Goal: Book appointment/travel/reservation

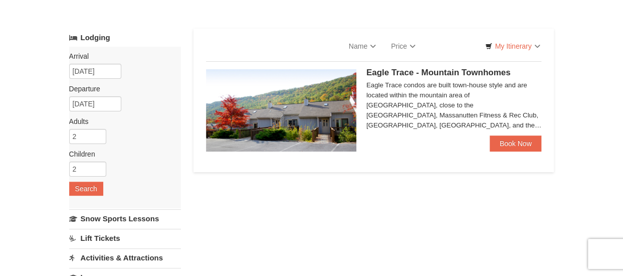
scroll to position [50, 0]
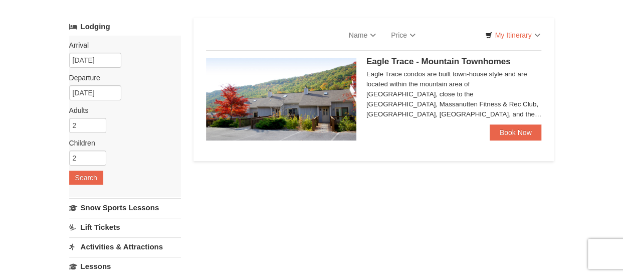
select select "10"
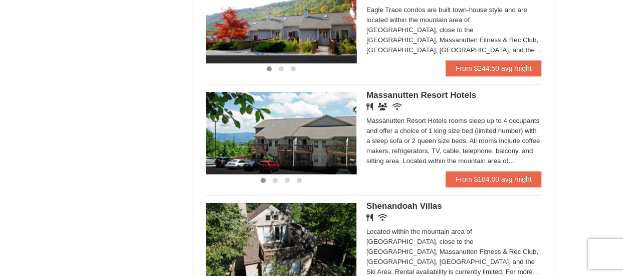
scroll to position [601, 0]
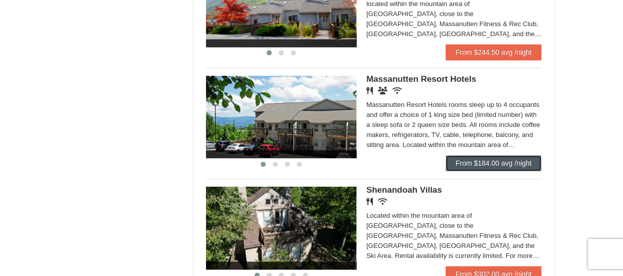
click at [465, 160] on link "From $184.00 avg /night" at bounding box center [493, 163] width 96 height 16
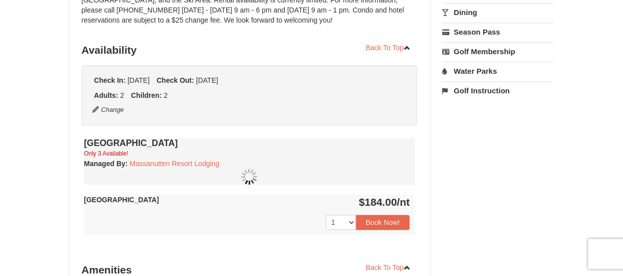
scroll to position [450, 0]
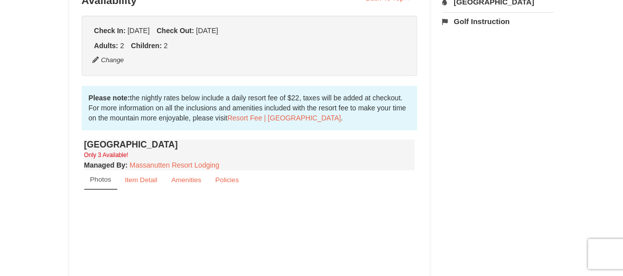
select select "10"
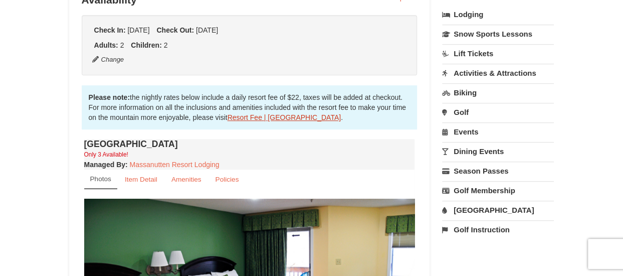
click at [239, 115] on link "Resort Fee | Massanutten Resort" at bounding box center [283, 117] width 113 height 8
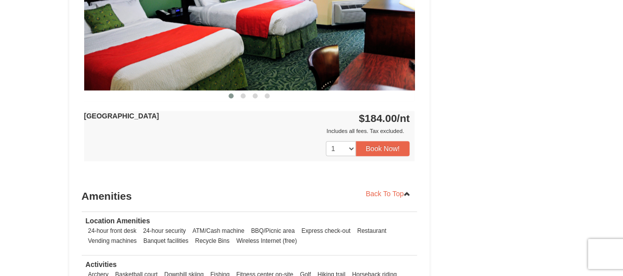
scroll to position [449, 0]
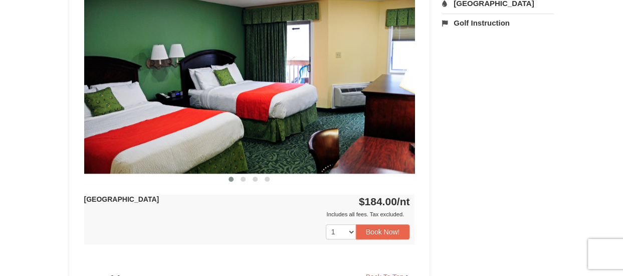
click at [378, 88] on img at bounding box center [249, 82] width 331 height 181
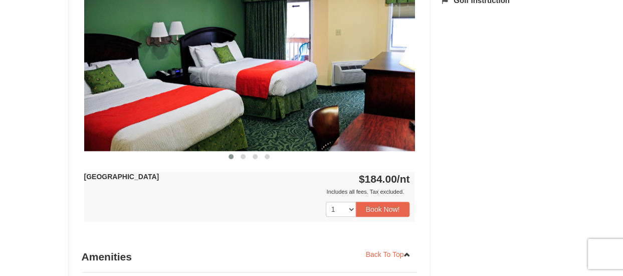
scroll to position [499, 0]
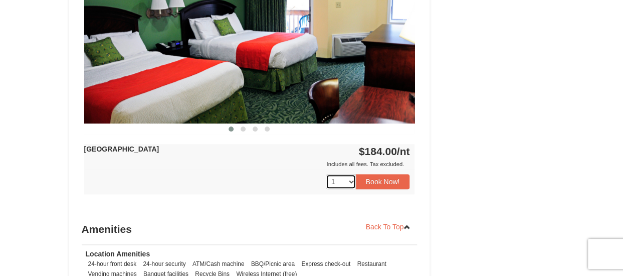
click at [350, 179] on select "1 2 3" at bounding box center [341, 181] width 30 height 15
click at [244, 169] on div "1 2 3 Book Now!" at bounding box center [249, 181] width 331 height 25
click at [376, 181] on button "Book Now!" at bounding box center [383, 181] width 54 height 15
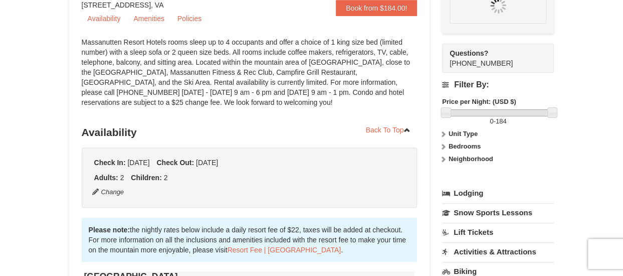
scroll to position [98, 0]
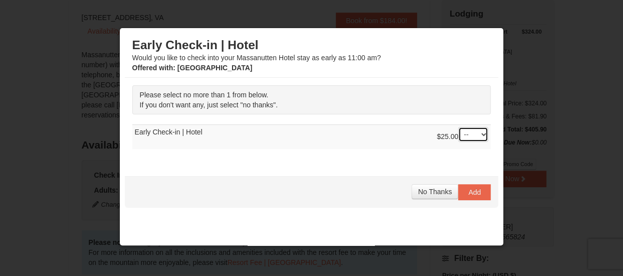
click at [475, 132] on select "-- 01" at bounding box center [473, 134] width 30 height 15
select select "1"
click at [458, 127] on select "-- 01" at bounding box center [473, 134] width 30 height 15
click at [472, 190] on span "Add" at bounding box center [474, 192] width 13 height 8
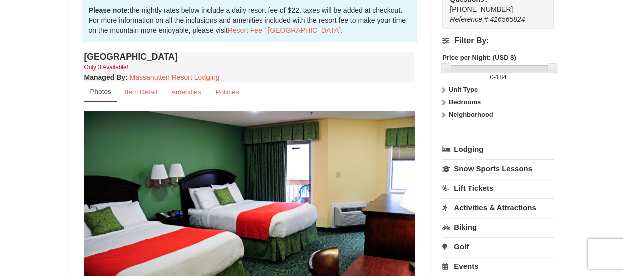
scroll to position [351, 0]
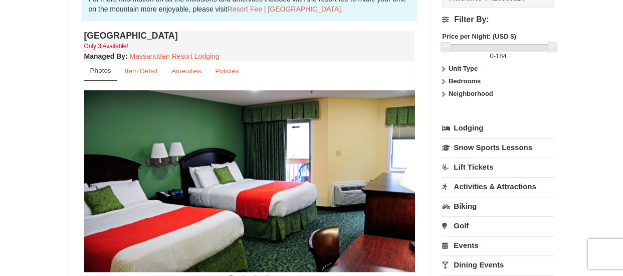
click at [482, 165] on link "Lift Tickets" at bounding box center [498, 166] width 112 height 19
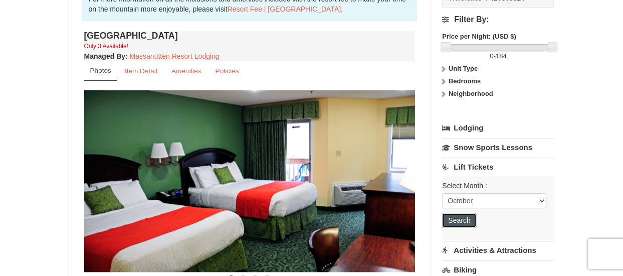
click at [464, 220] on button "Search" at bounding box center [459, 220] width 34 height 14
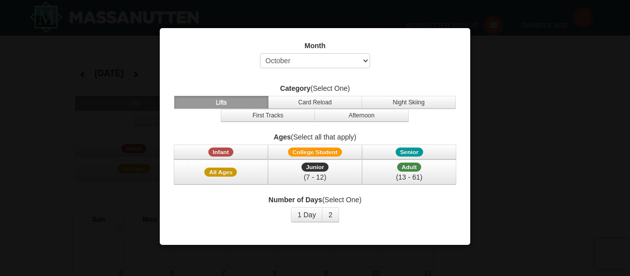
select select "10"
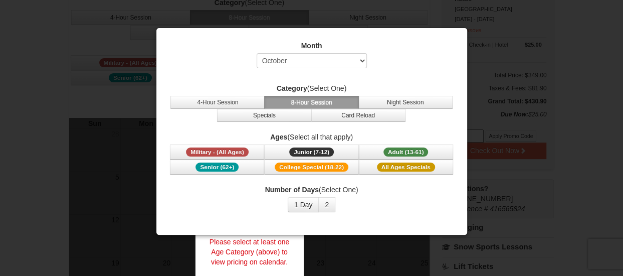
scroll to position [150, 0]
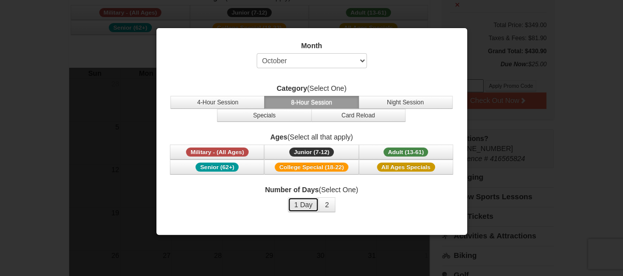
click at [300, 202] on button "1 Day" at bounding box center [304, 204] width 32 height 15
click at [280, 112] on button "Specials" at bounding box center [264, 115] width 94 height 13
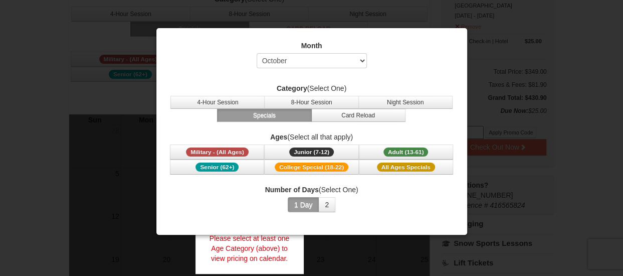
scroll to position [100, 0]
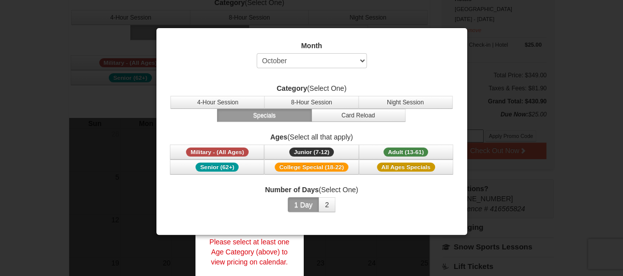
click at [510, 36] on div at bounding box center [311, 138] width 623 height 276
drag, startPoint x: 453, startPoint y: 35, endPoint x: 469, endPoint y: 30, distance: 17.3
click at [453, 35] on div "Month Select October November December January February March April May June Ju…" at bounding box center [311, 126] width 301 height 186
click at [473, 29] on div at bounding box center [311, 138] width 623 height 276
click at [455, 30] on div "Month Select October November December January February March April May June Ju…" at bounding box center [312, 131] width 312 height 207
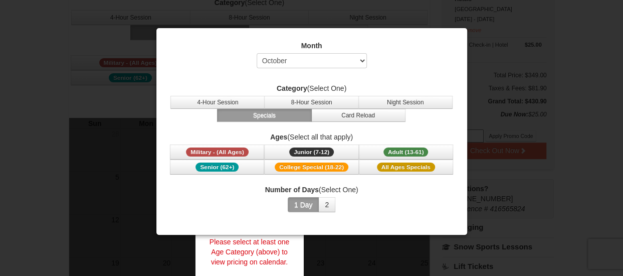
click at [448, 44] on label "Month" at bounding box center [312, 46] width 286 height 10
click at [430, 185] on label "Number of Days (Select One)" at bounding box center [312, 189] width 286 height 10
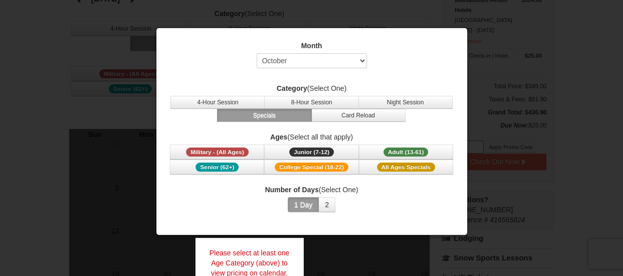
scroll to position [104, 0]
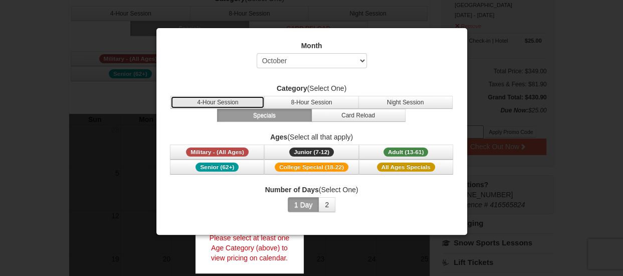
click at [224, 101] on button "4-Hour Session" at bounding box center [217, 102] width 94 height 13
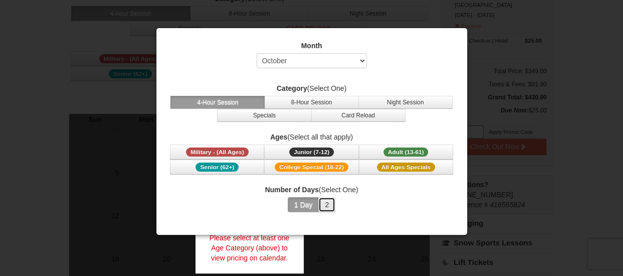
click at [331, 200] on button "2" at bounding box center [326, 204] width 17 height 15
click at [305, 198] on button "1 Day" at bounding box center [304, 204] width 32 height 15
click at [359, 59] on select "Select October November December January February March April May June July Aug…" at bounding box center [312, 60] width 110 height 15
click at [257, 53] on select "Select October November December January February March April May June July Aug…" at bounding box center [312, 60] width 110 height 15
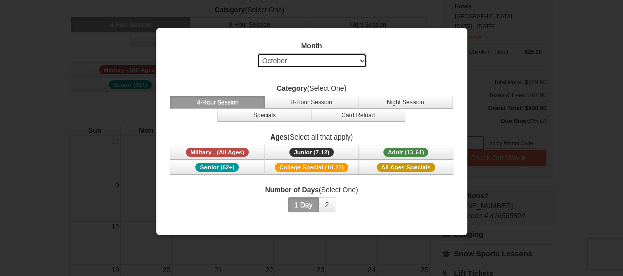
scroll to position [0, 0]
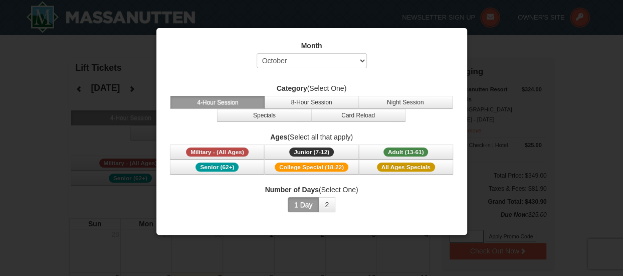
drag, startPoint x: 392, startPoint y: 202, endPoint x: 347, endPoint y: 36, distance: 172.2
click at [347, 36] on div "Month Select October November December January February March April May June Ju…" at bounding box center [311, 126] width 301 height 186
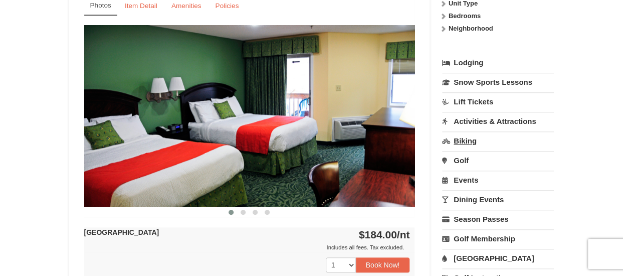
scroll to position [401, 0]
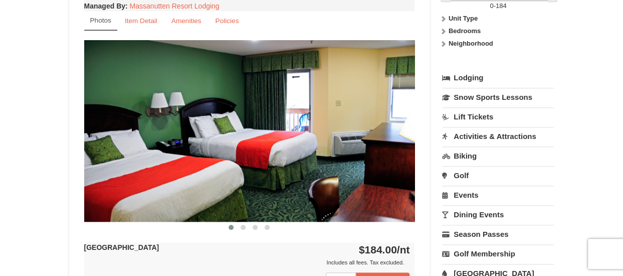
click at [474, 134] on link "Activities & Attractions" at bounding box center [498, 136] width 112 height 19
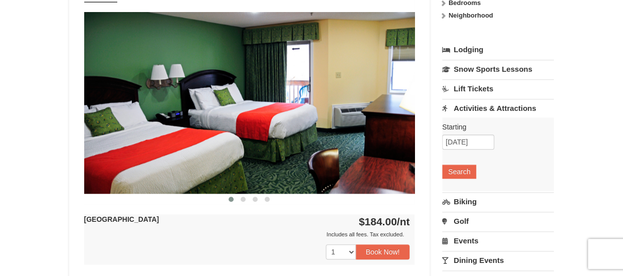
scroll to position [451, 0]
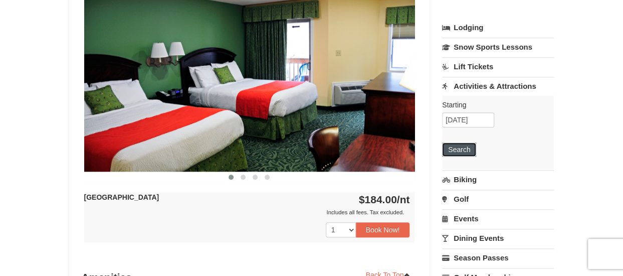
click at [467, 146] on button "Search" at bounding box center [459, 149] width 34 height 14
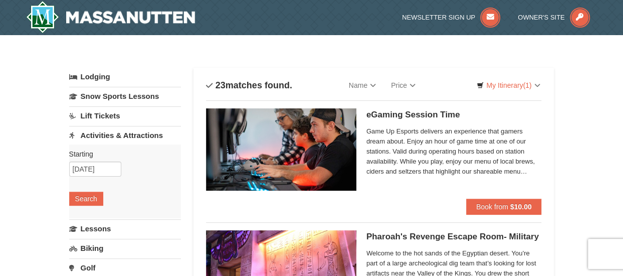
select select "10"
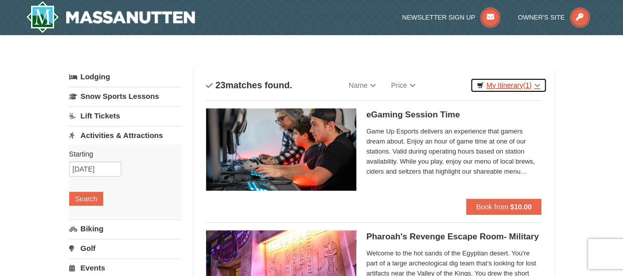
click at [503, 87] on link "My Itinerary (1)" at bounding box center [508, 85] width 76 height 15
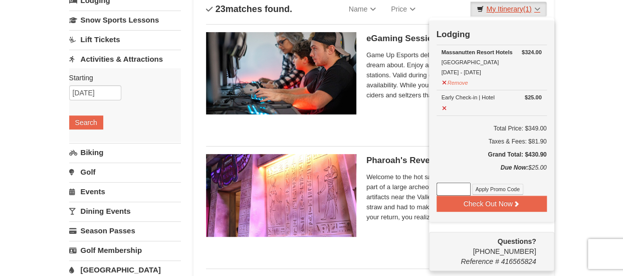
scroll to position [100, 0]
